Goal: Information Seeking & Learning: Learn about a topic

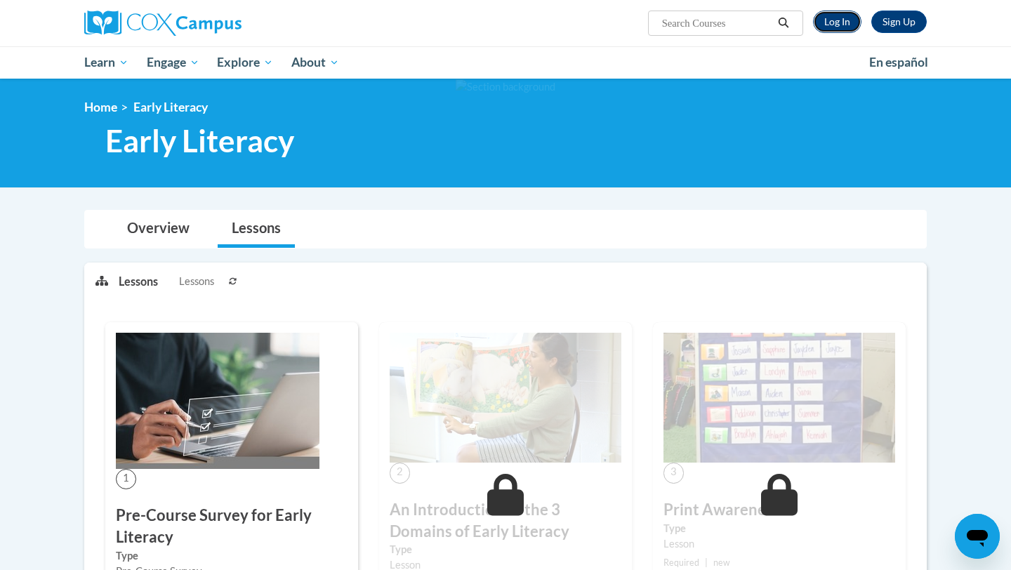
click at [837, 16] on link "Log In" at bounding box center [837, 22] width 48 height 22
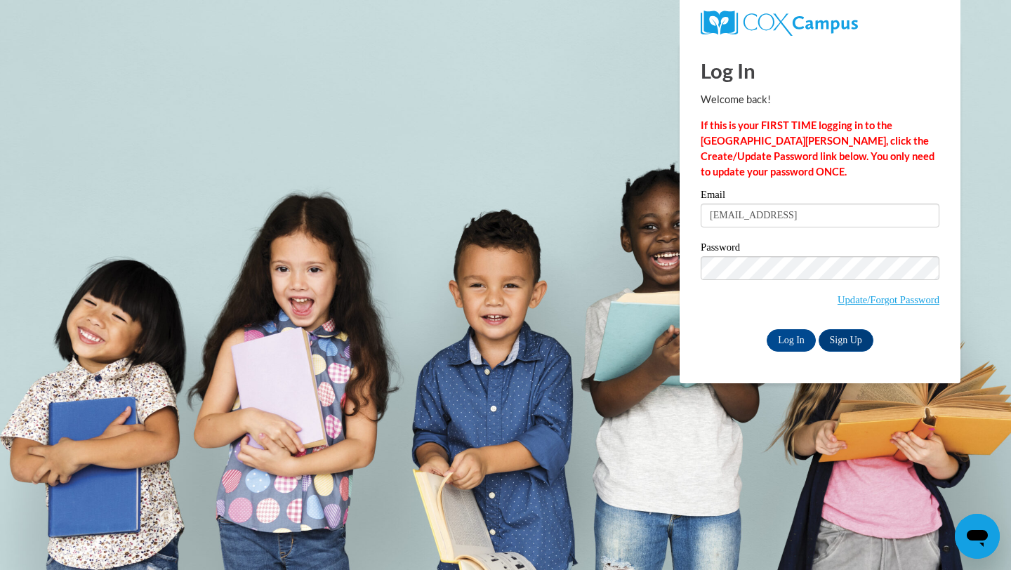
type input "[EMAIL_ADDRESS][DOMAIN_NAME]"
click at [782, 341] on input "Log In" at bounding box center [791, 340] width 49 height 22
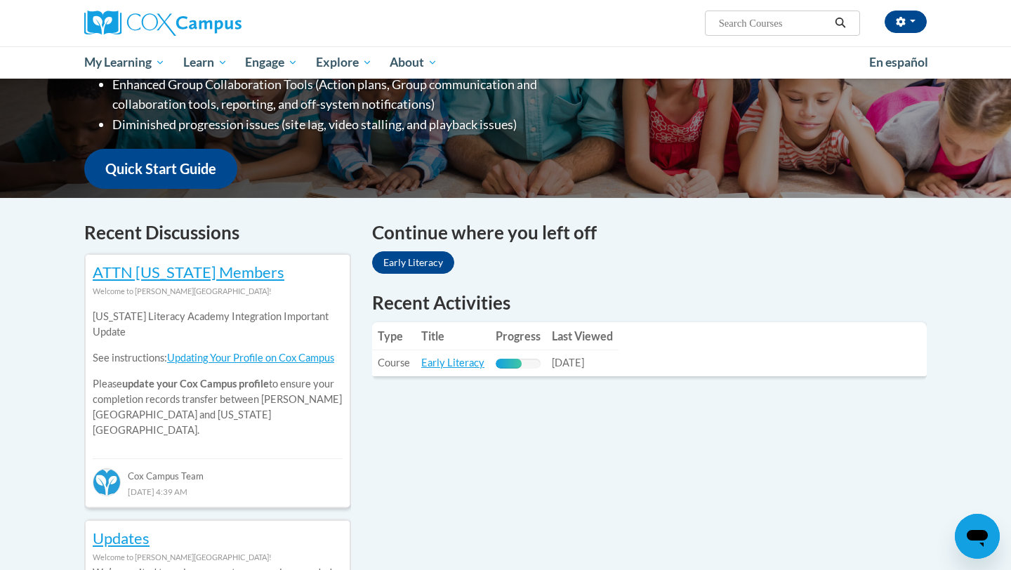
scroll to position [298, 0]
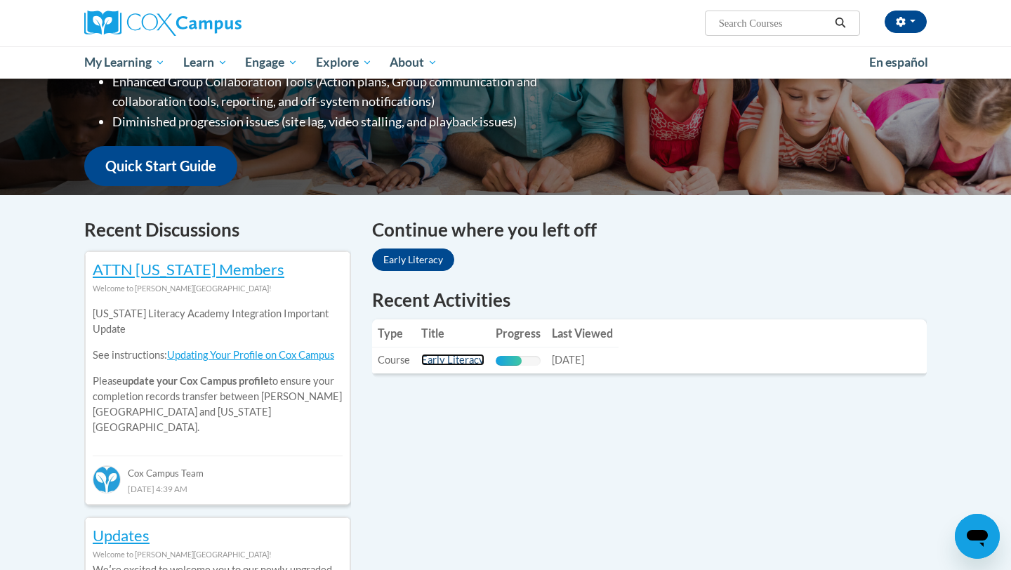
click at [439, 365] on link "Early Literacy" at bounding box center [452, 360] width 63 height 12
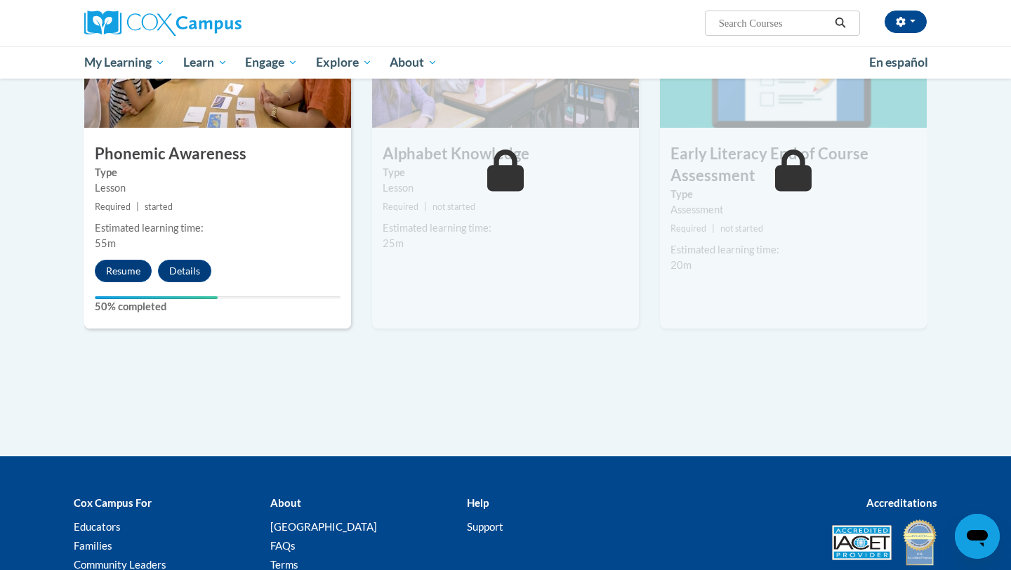
scroll to position [775, 0]
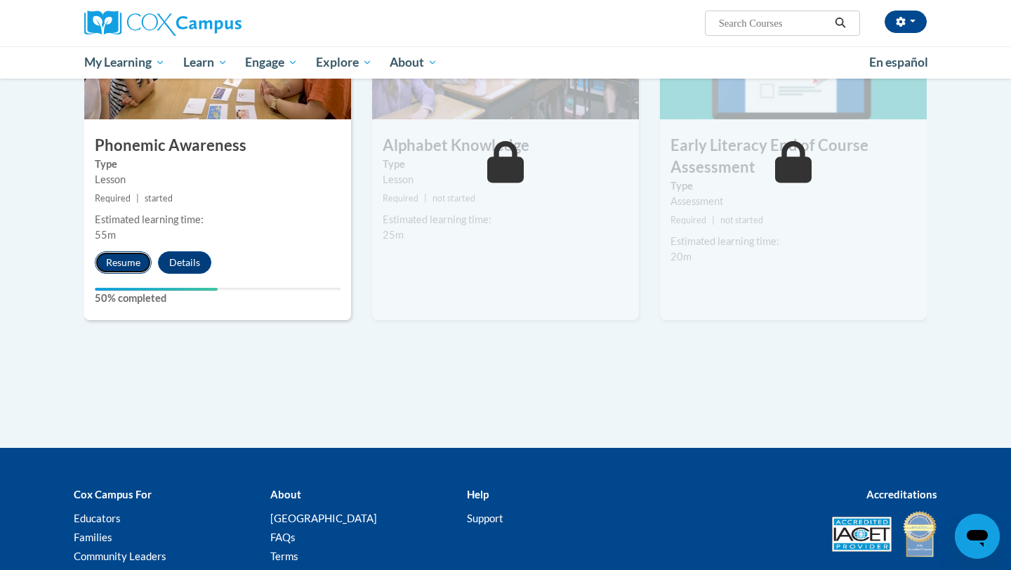
click at [129, 262] on button "Resume" at bounding box center [123, 262] width 57 height 22
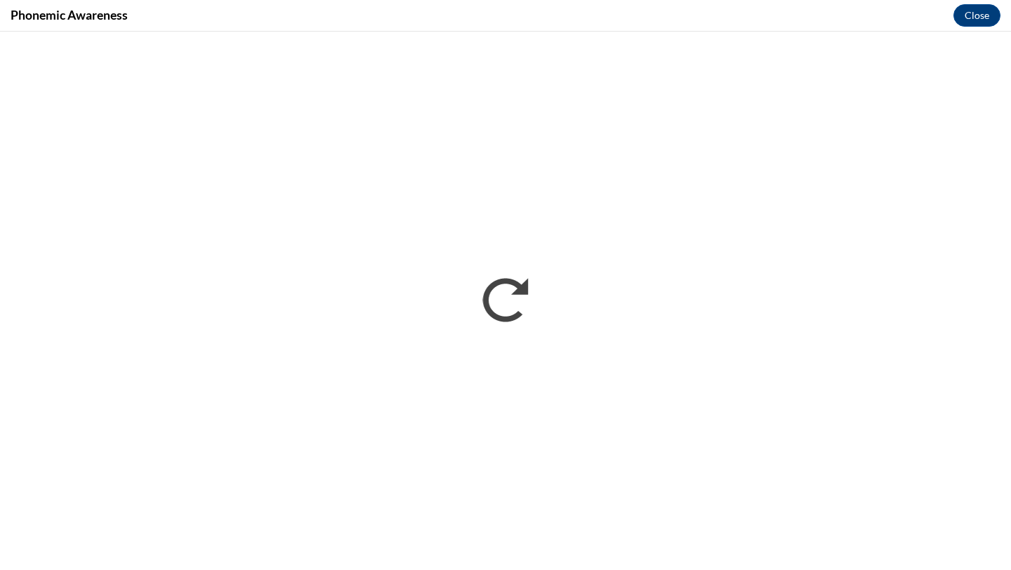
scroll to position [0, 0]
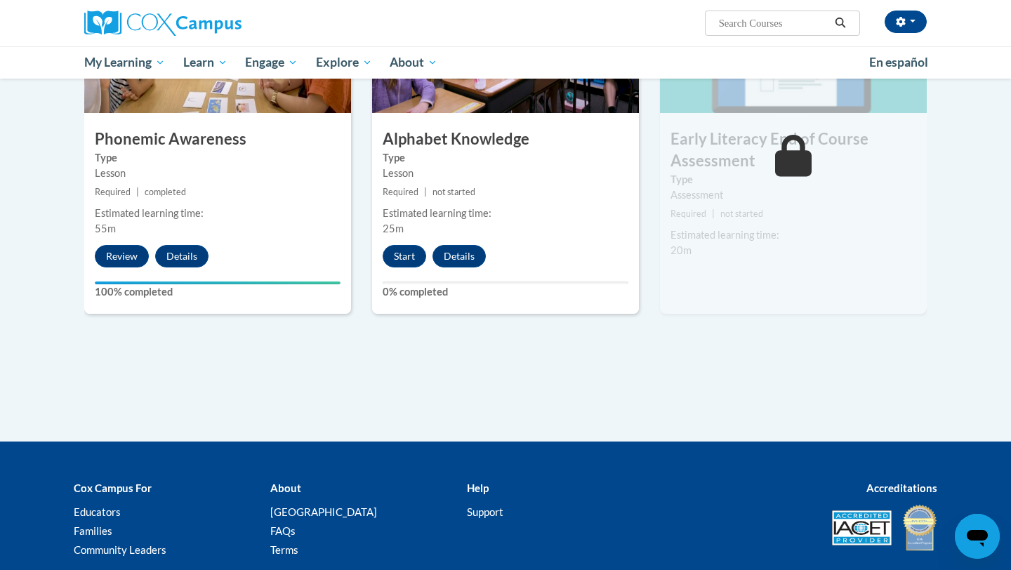
scroll to position [786, 0]
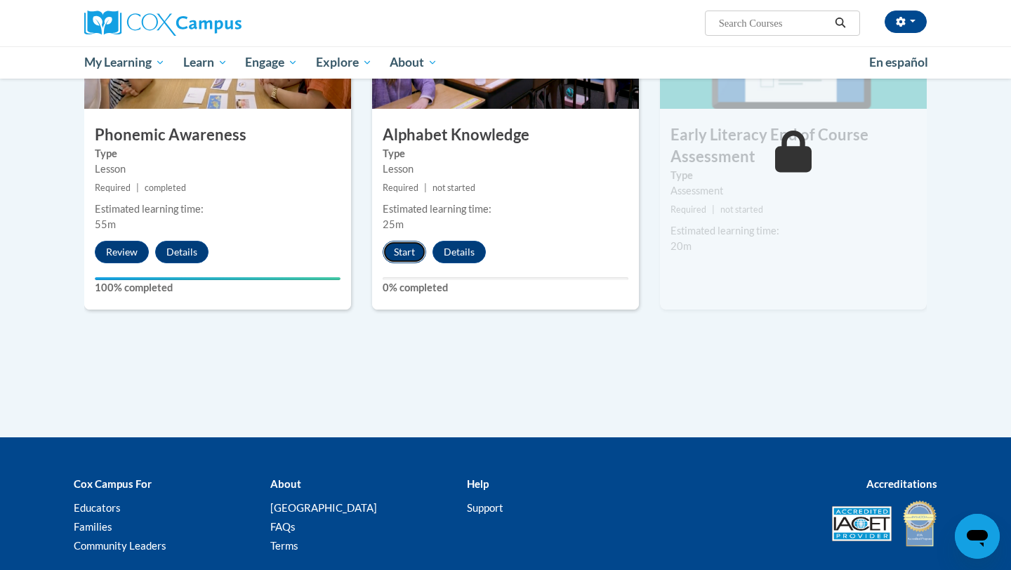
click at [401, 251] on button "Start" at bounding box center [405, 252] width 44 height 22
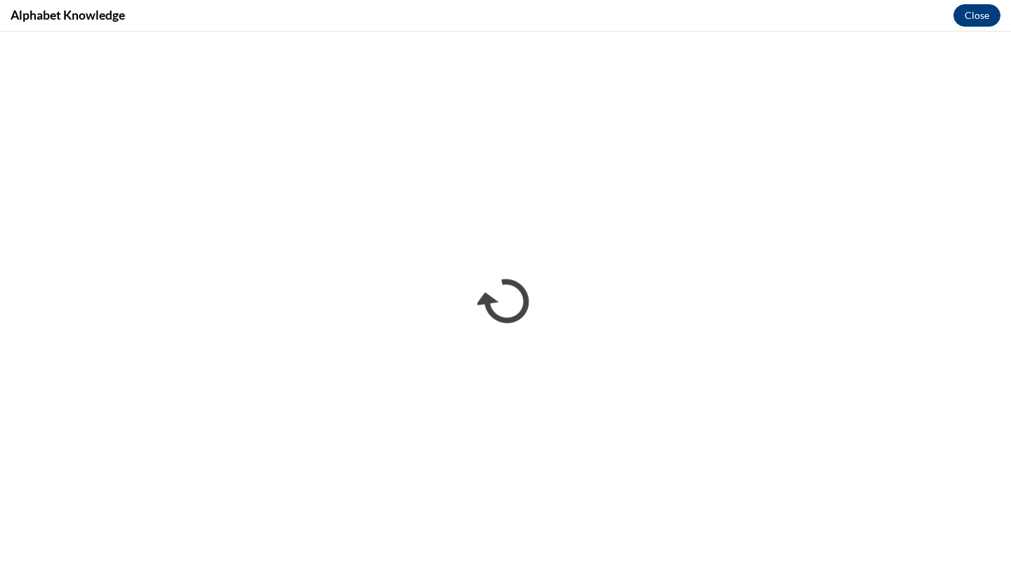
scroll to position [0, 0]
